Goal: Transaction & Acquisition: Purchase product/service

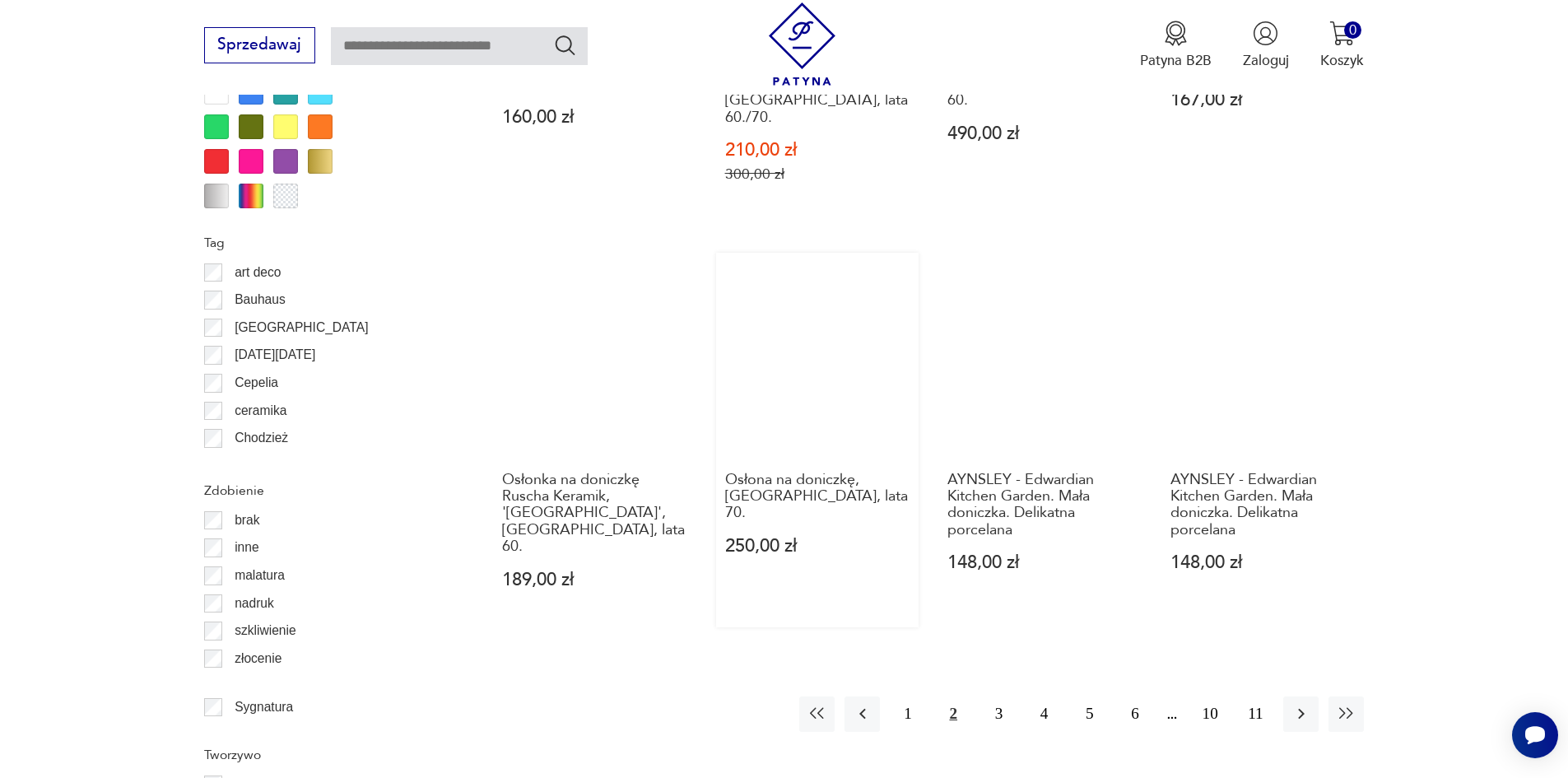
scroll to position [1865, 0]
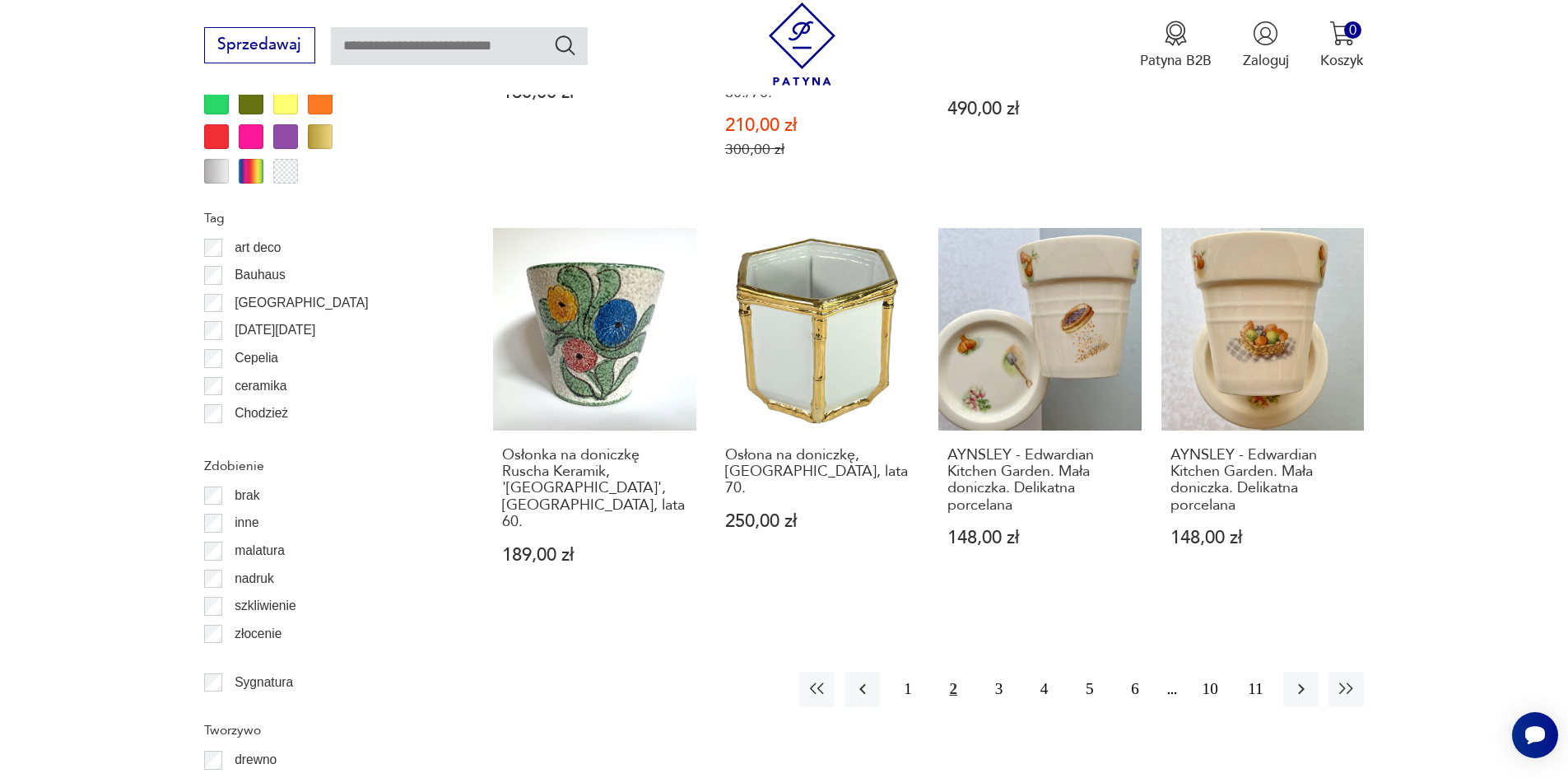
click at [948, 671] on button "2" at bounding box center [952, 688] width 35 height 35
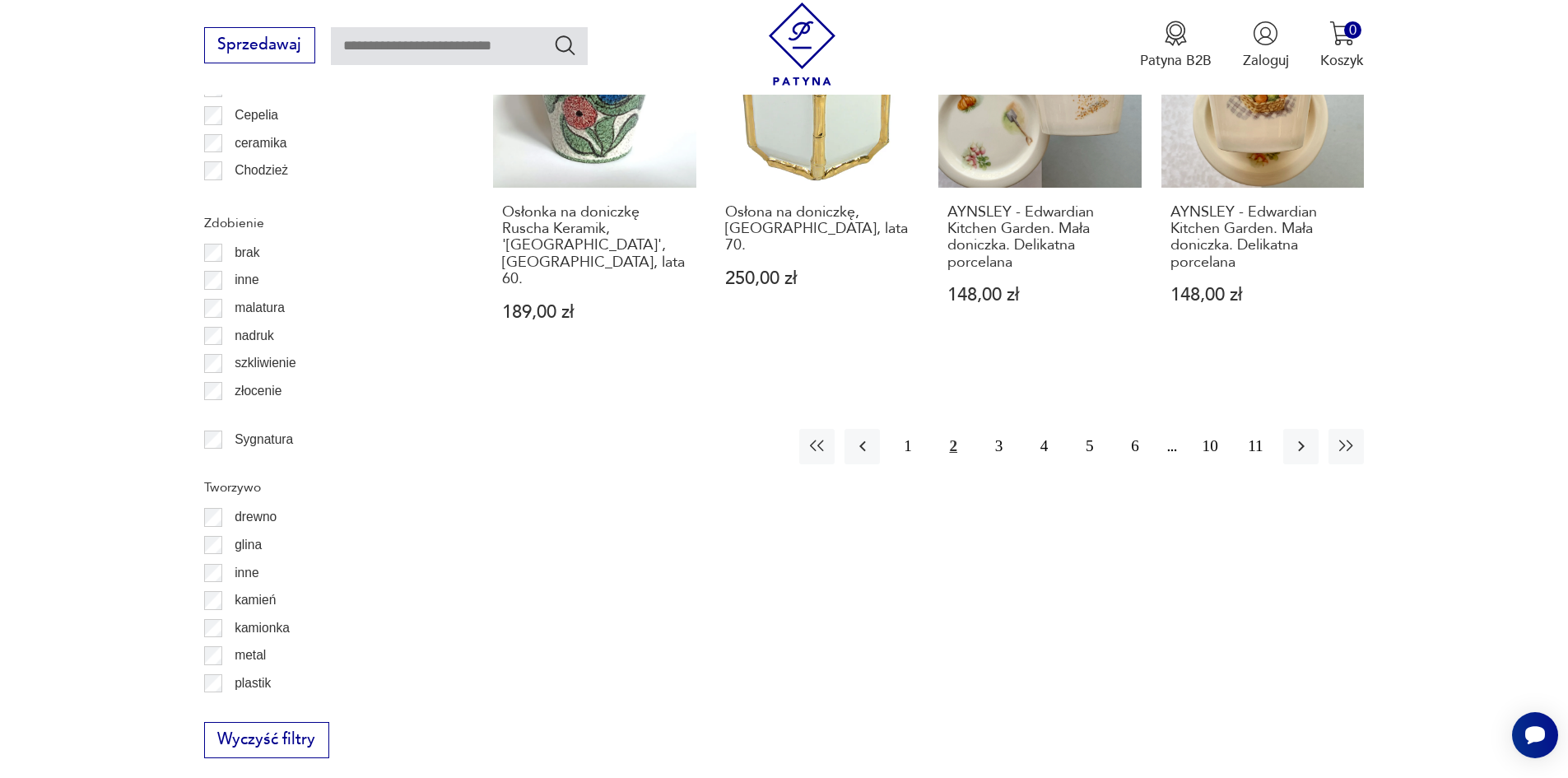
scroll to position [2112, 0]
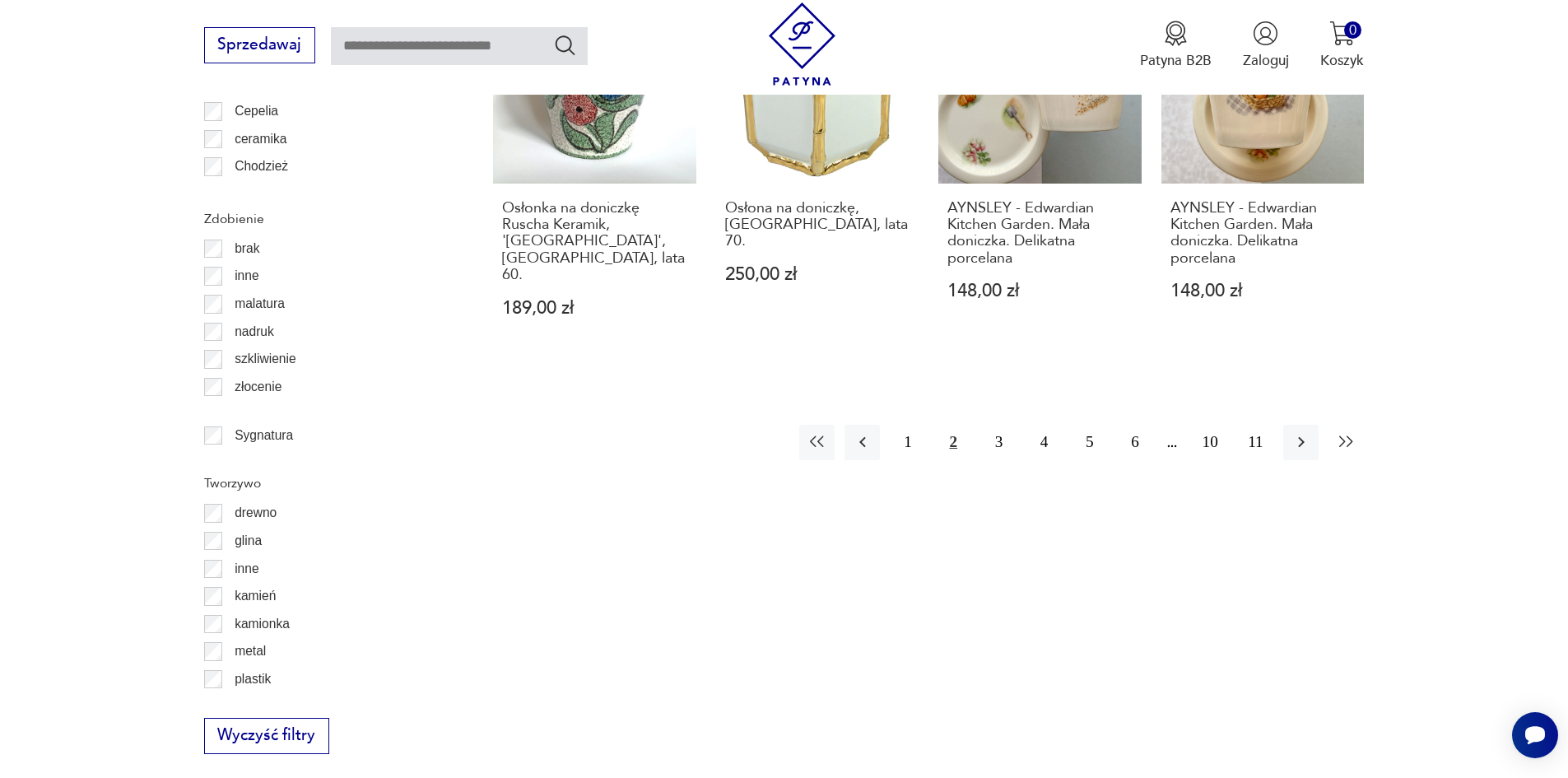
click at [1341, 432] on icon "button" at bounding box center [1346, 441] width 20 height 20
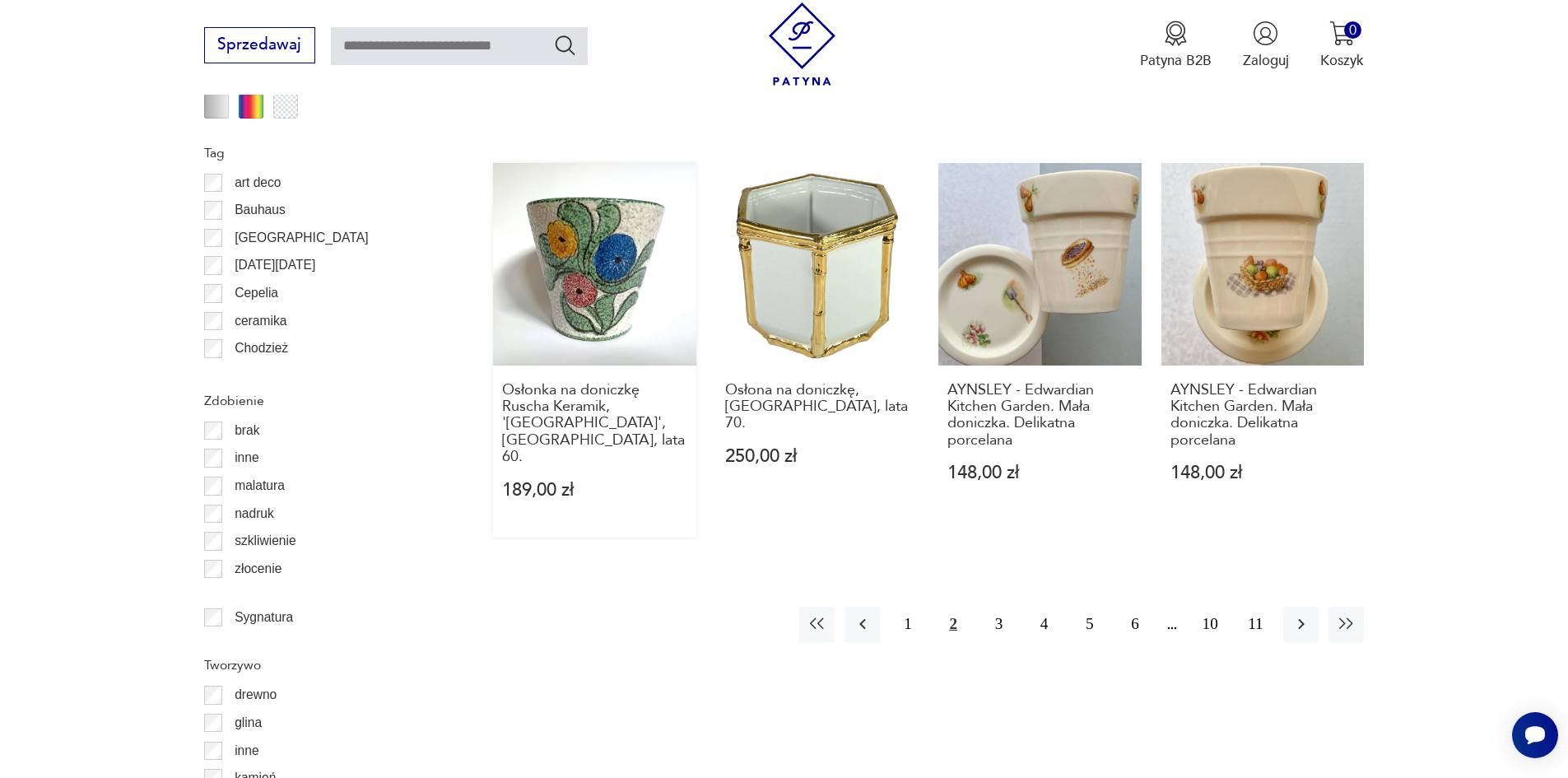
scroll to position [1865, 0]
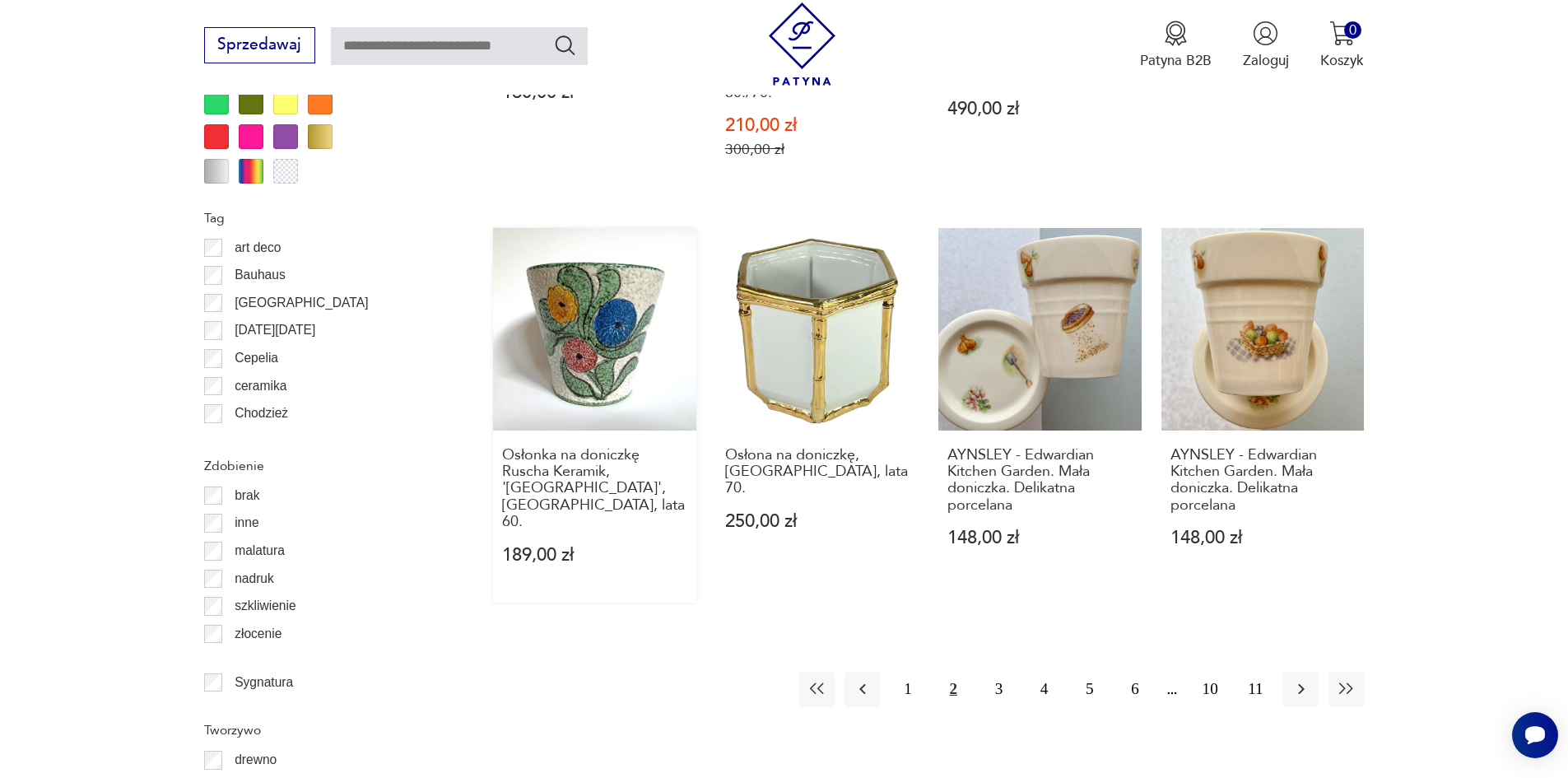
click at [605, 357] on link "Osłonka na doniczkę Ruscha Keramik, 'Iga', [GEOGRAPHIC_DATA], lata 60. 189,00 zł" at bounding box center [595, 416] width 203 height 374
